Goal: Transaction & Acquisition: Purchase product/service

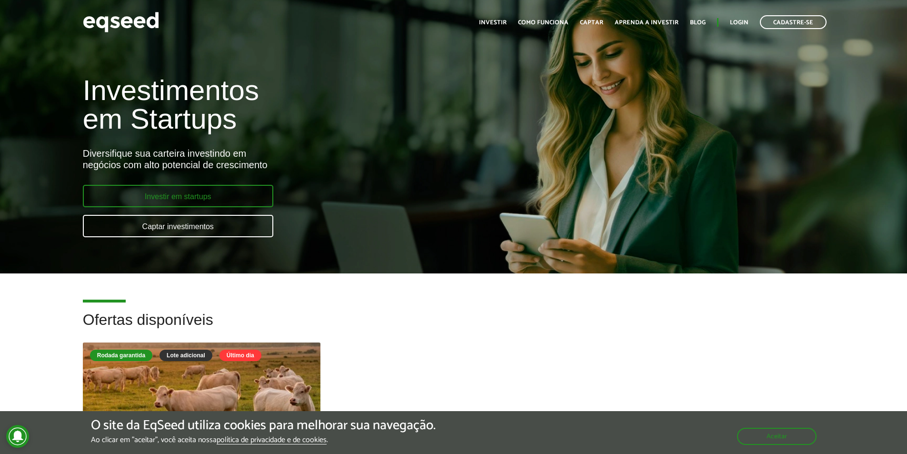
click at [198, 196] on link "Investir em startups" at bounding box center [178, 196] width 190 height 22
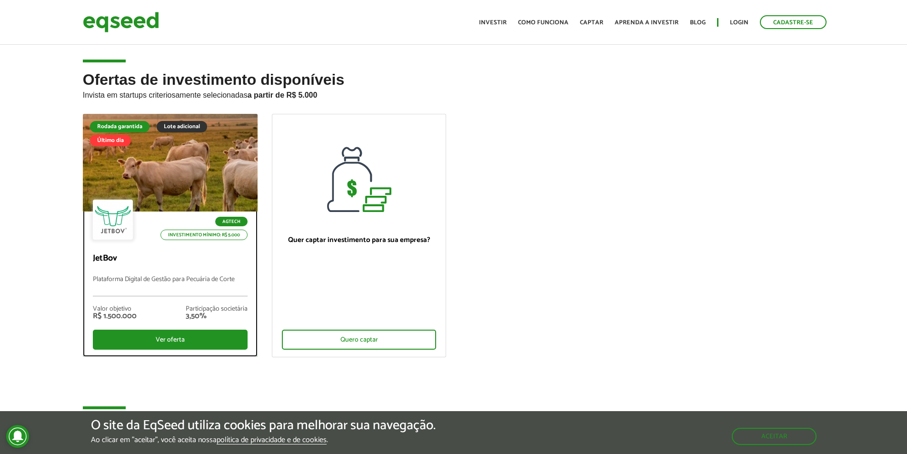
click at [137, 157] on div at bounding box center [169, 162] width 209 height 117
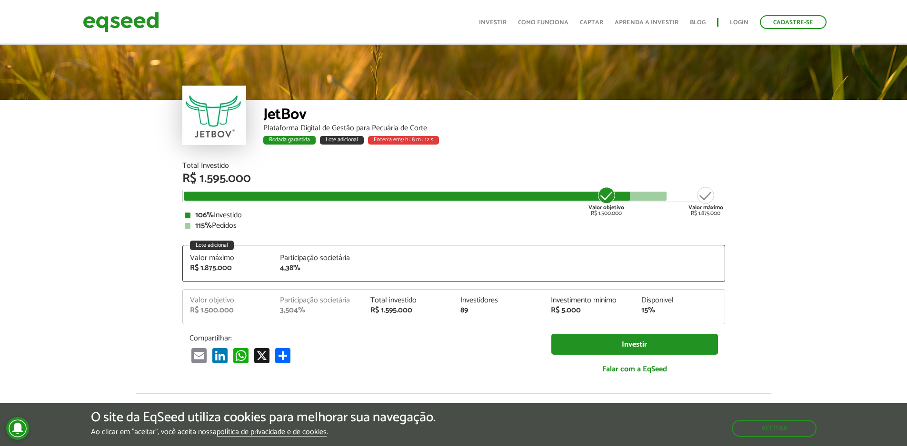
scroll to position [1224, 0]
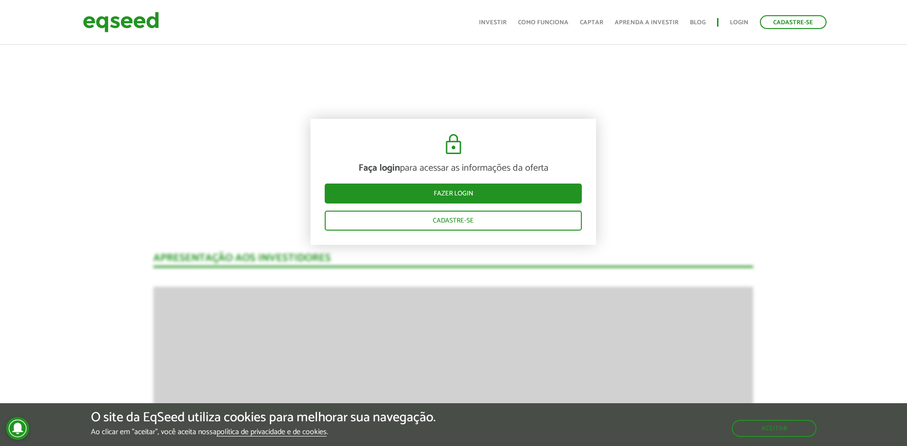
drag, startPoint x: 904, startPoint y: 217, endPoint x: 907, endPoint y: 232, distance: 15.9
drag, startPoint x: 899, startPoint y: 209, endPoint x: 519, endPoint y: 206, distance: 380.3
